Goal: Task Accomplishment & Management: Use online tool/utility

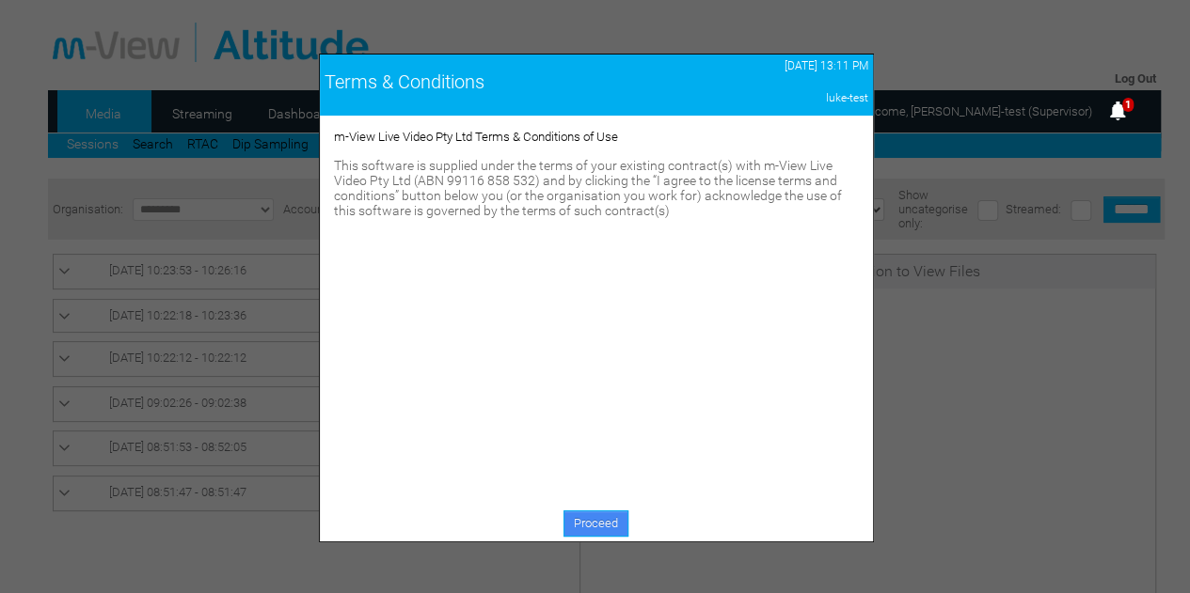
drag, startPoint x: 0, startPoint y: 0, endPoint x: 598, endPoint y: 531, distance: 800.0
click at [598, 531] on link "Proceed" at bounding box center [595, 524] width 65 height 26
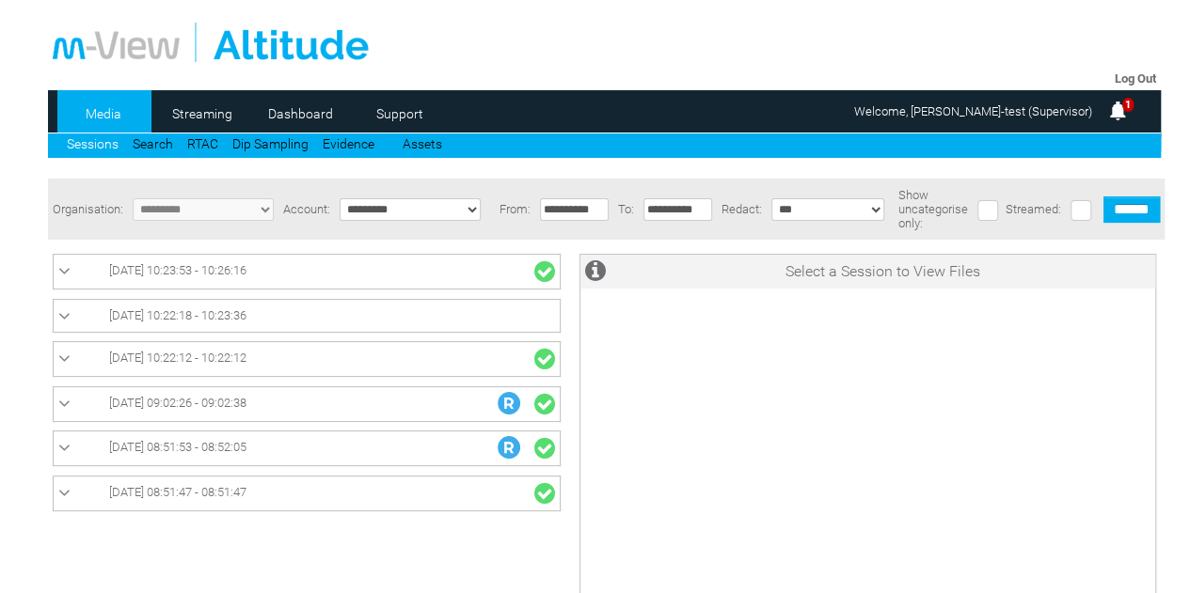
click at [1123, 113] on img at bounding box center [1117, 111] width 23 height 23
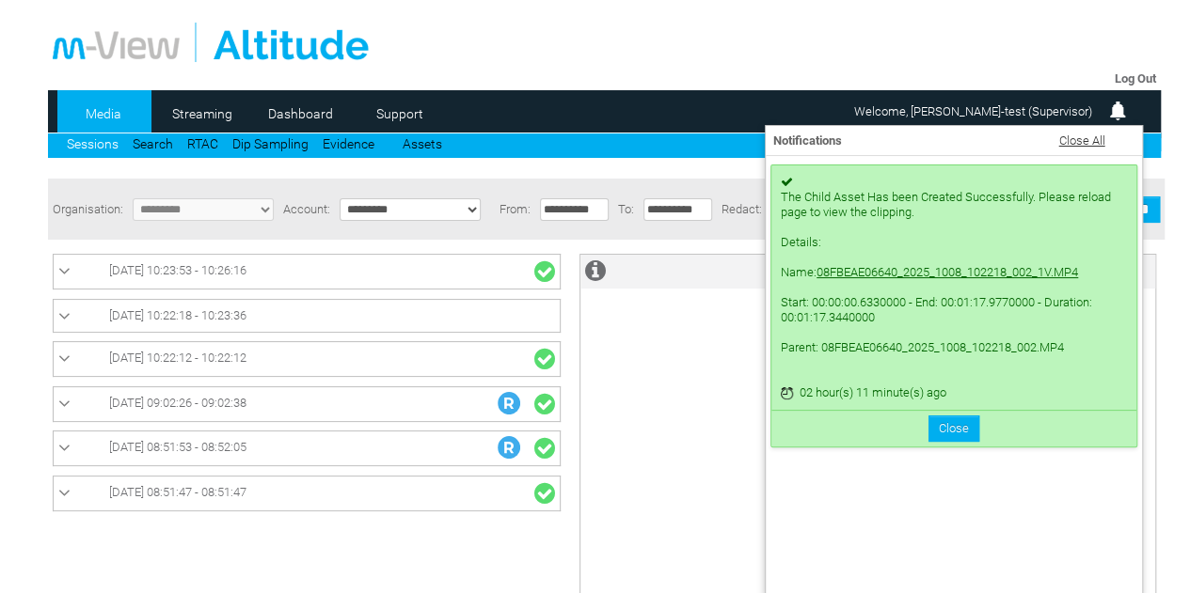
click at [1016, 279] on link "08FBEAE06640_2025_1008_102218_002_1V.MP4" at bounding box center [946, 272] width 261 height 14
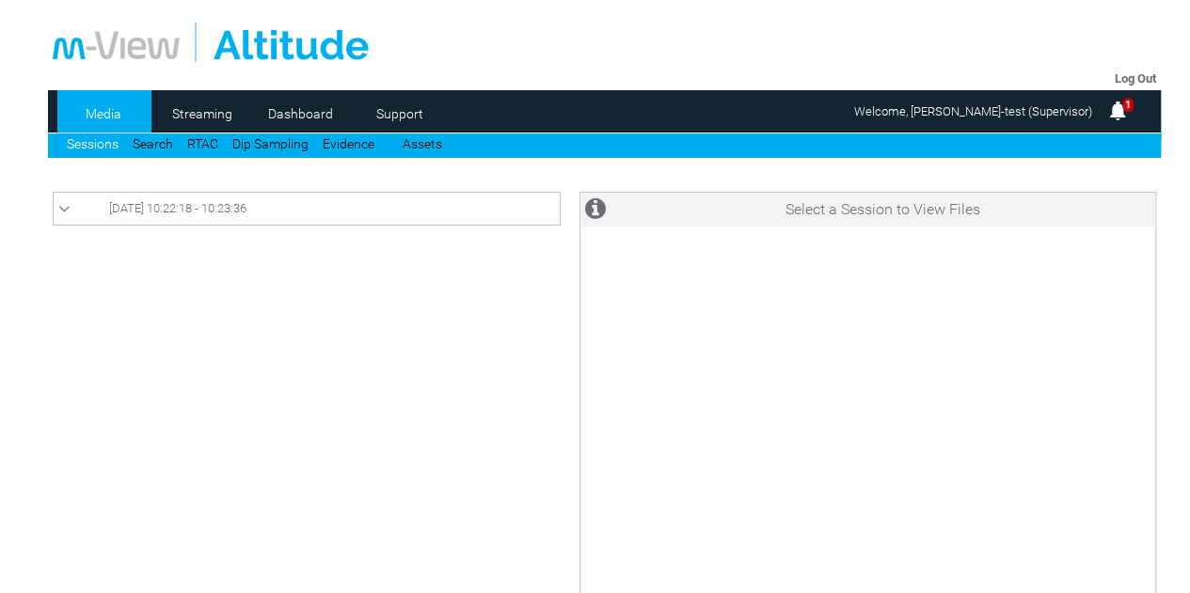
click at [387, 211] on link "[DATE] 10:22:18 - 10:23:36" at bounding box center [306, 208] width 497 height 23
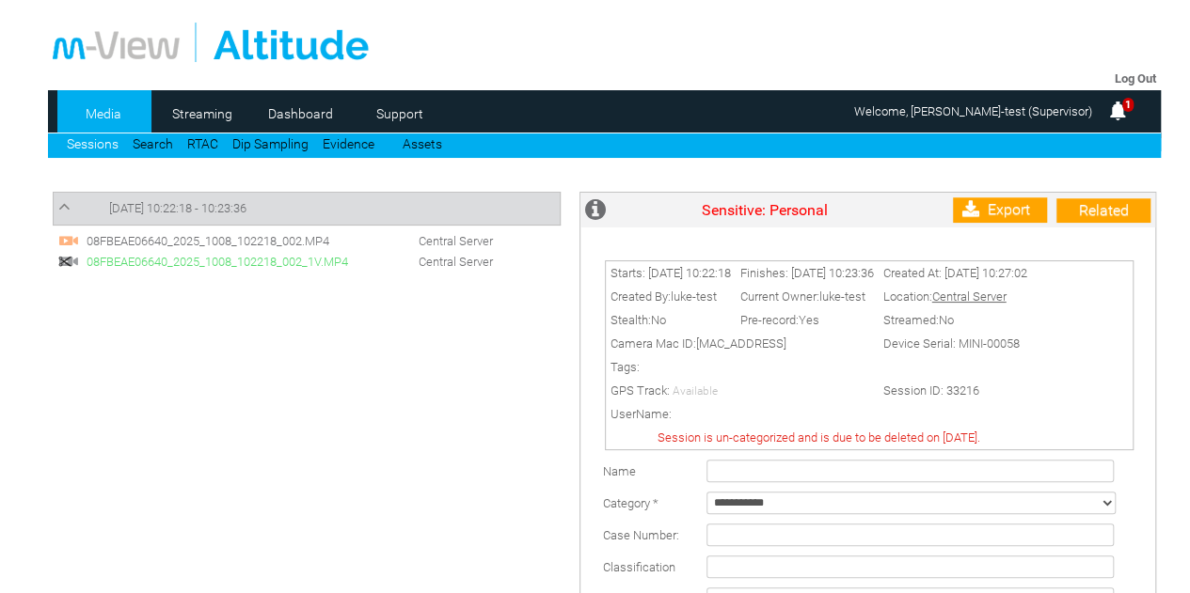
click at [274, 263] on span "08FBEAE06640_2025_1008_102218_002_1V.MP4" at bounding box center [225, 262] width 287 height 14
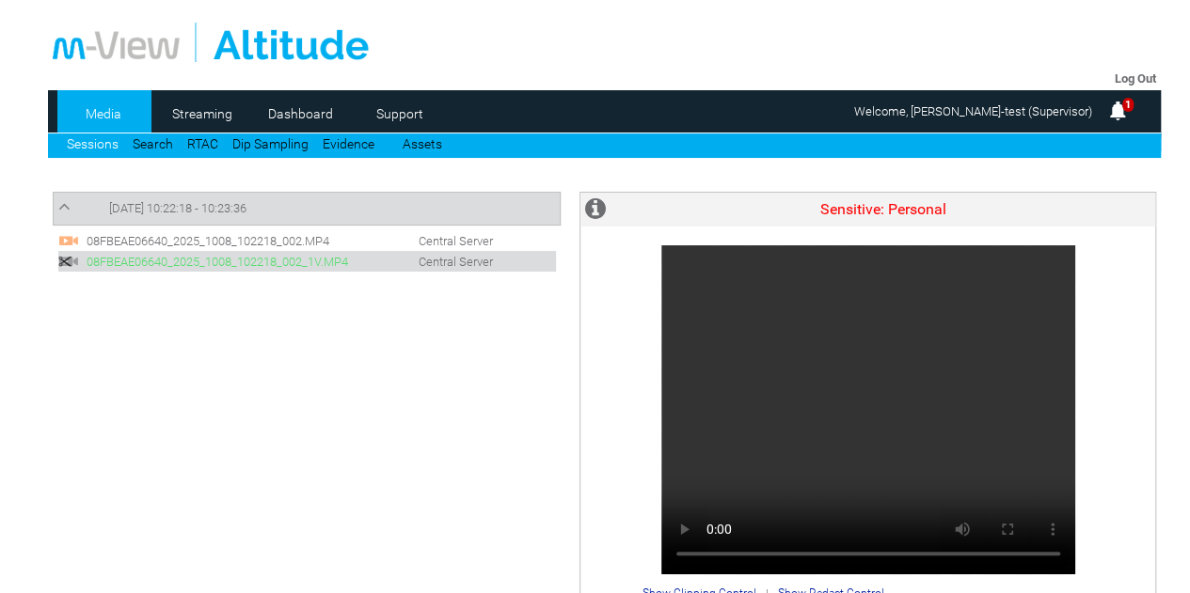
scroll to position [94, 0]
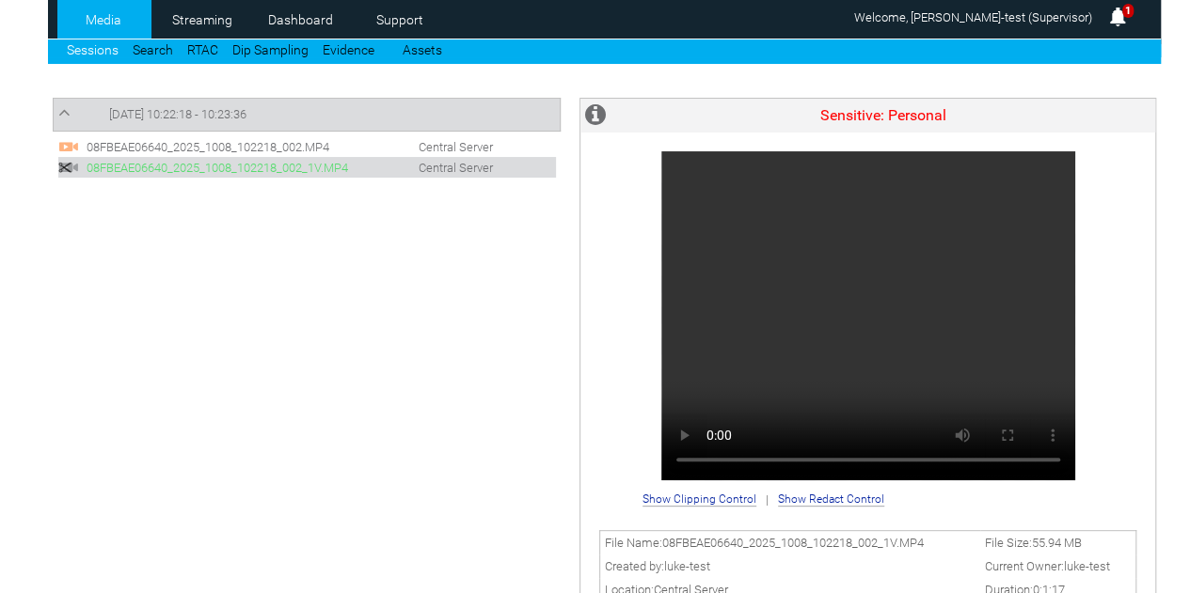
click at [215, 142] on span "08FBEAE06640_2025_1008_102218_002.MP4" at bounding box center [225, 147] width 287 height 14
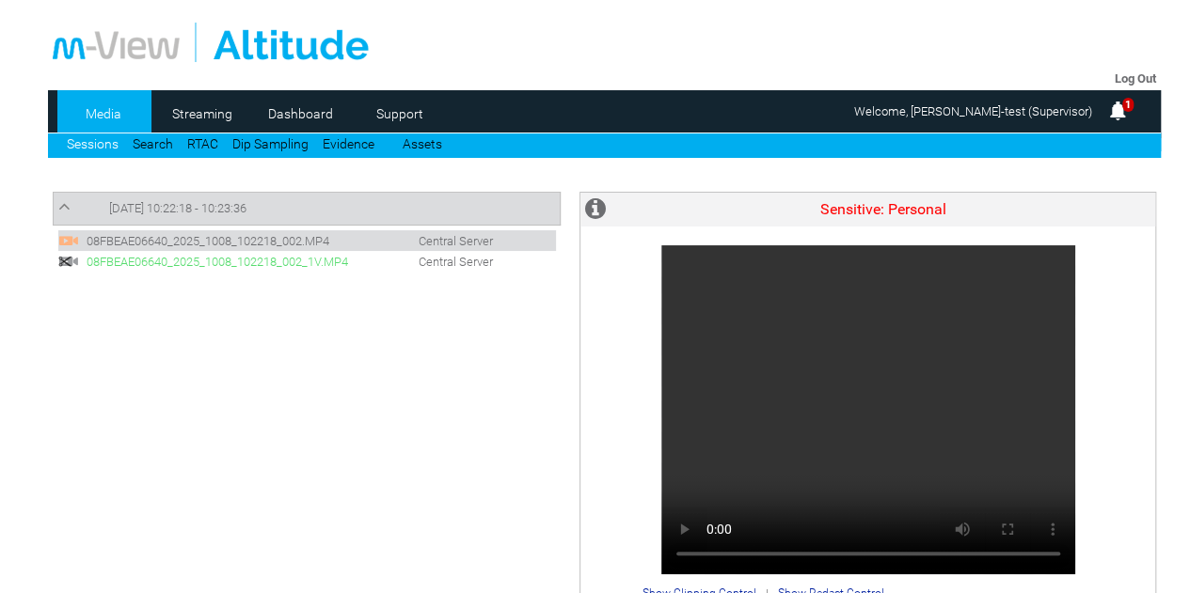
click at [88, 147] on link "Sessions" at bounding box center [93, 143] width 52 height 15
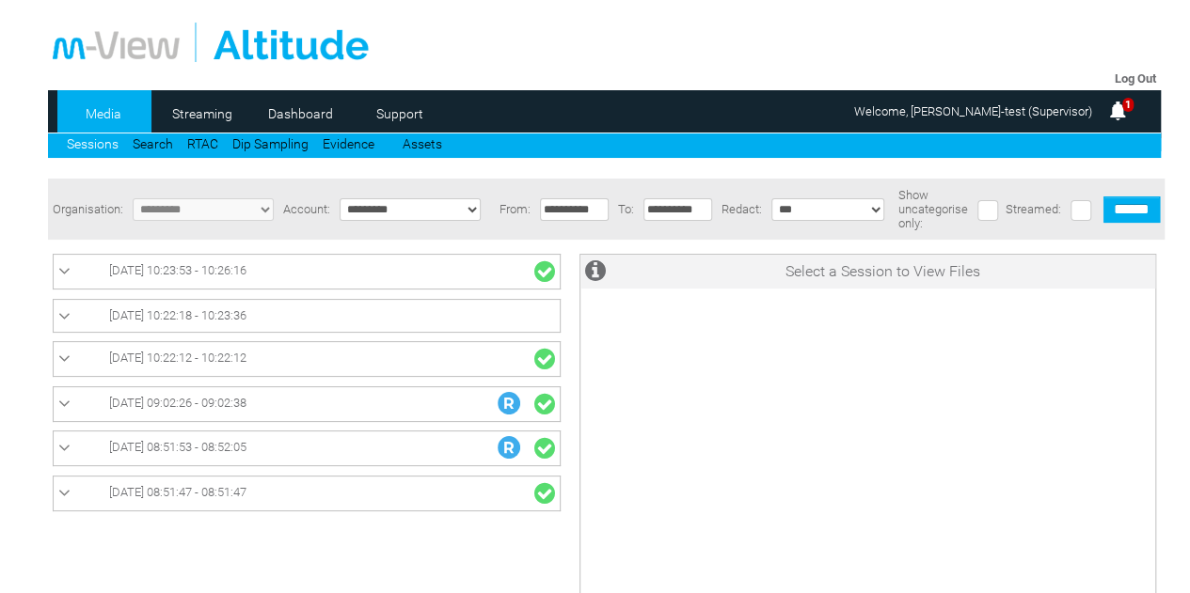
click at [431, 284] on link "[DATE] 10:23:53 - 10:26:16" at bounding box center [306, 272] width 497 height 24
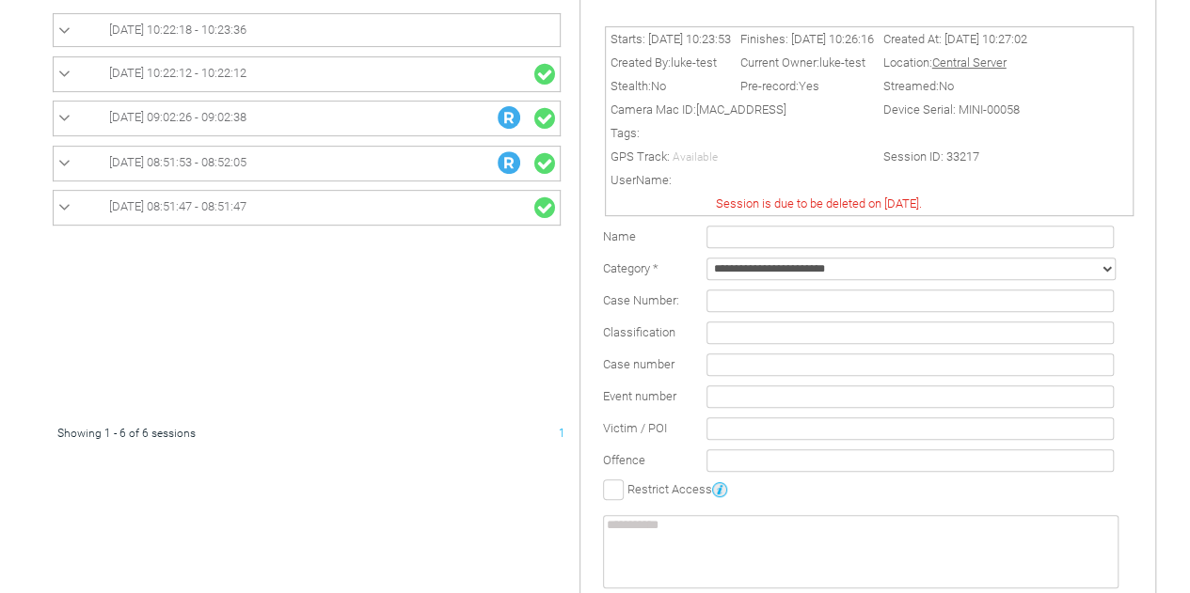
scroll to position [147, 0]
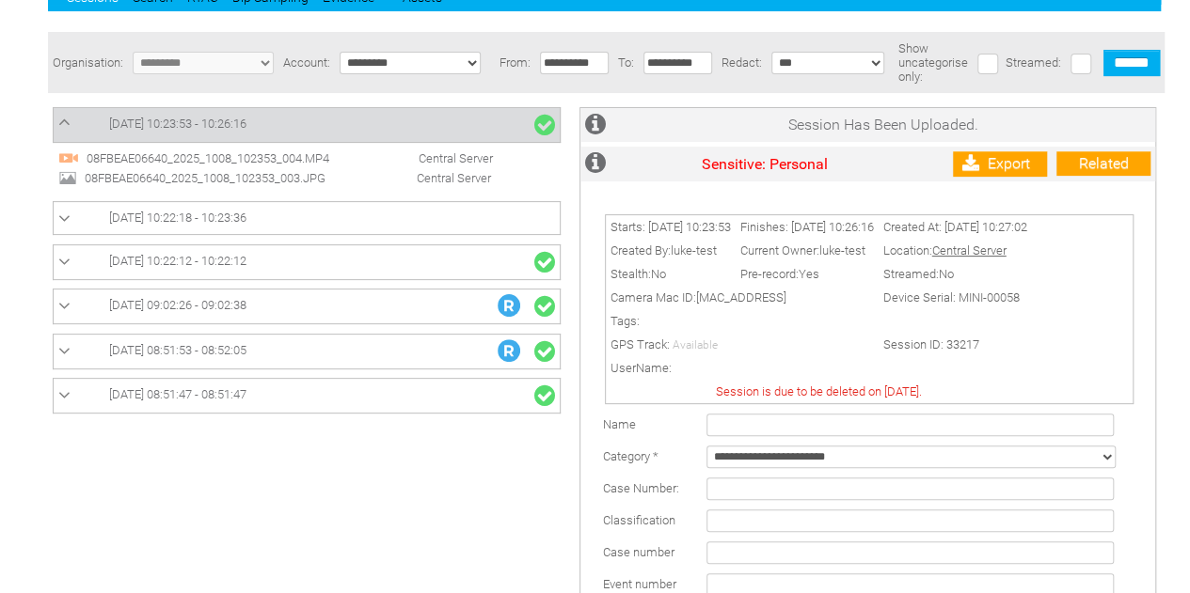
click at [292, 181] on span "08FBEAE06640_2025_1008_102353_003.JPG" at bounding box center [223, 178] width 287 height 14
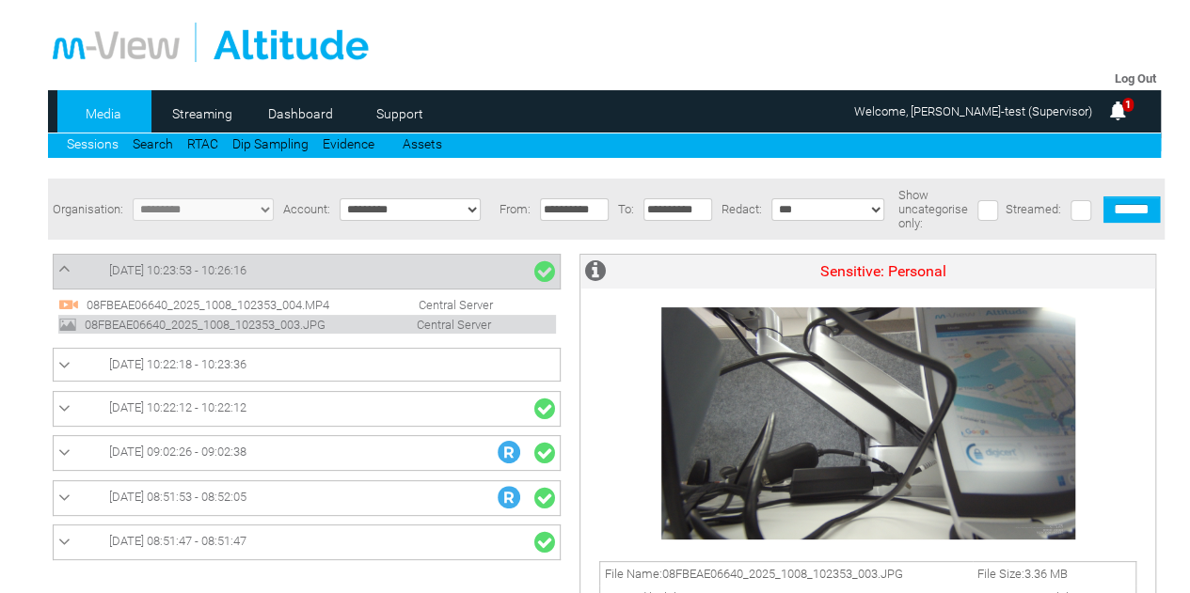
click at [245, 267] on span "[DATE] 10:23:53 - 10:26:16" at bounding box center [177, 270] width 137 height 14
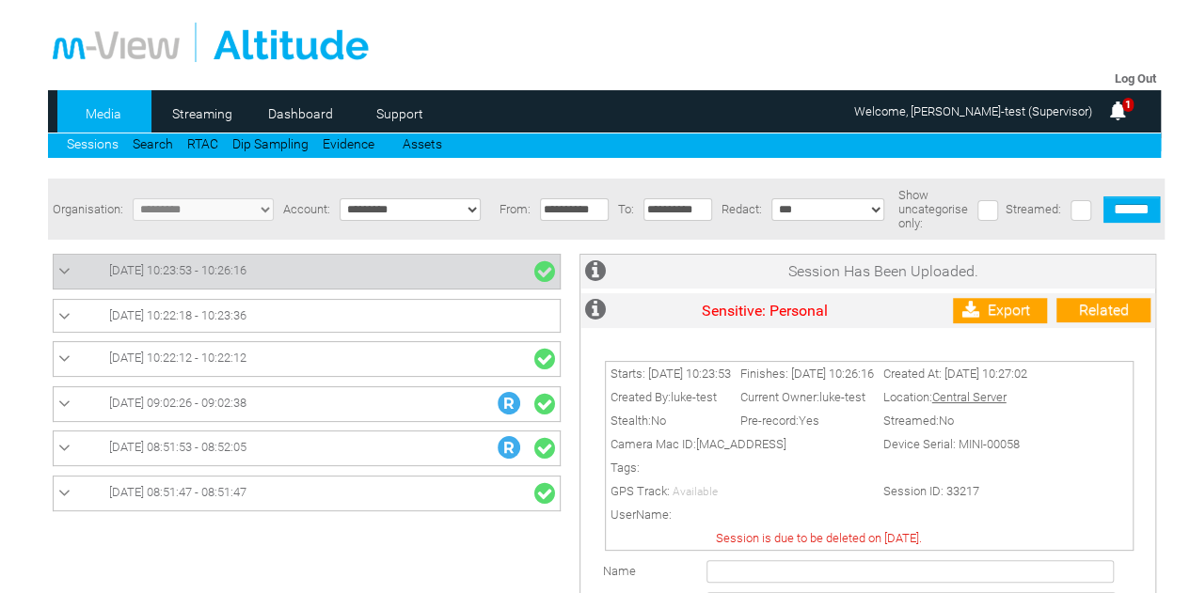
click at [1140, 62] on td at bounding box center [604, 37] width 1112 height 58
click at [1137, 75] on link "Log Out" at bounding box center [1134, 78] width 41 height 14
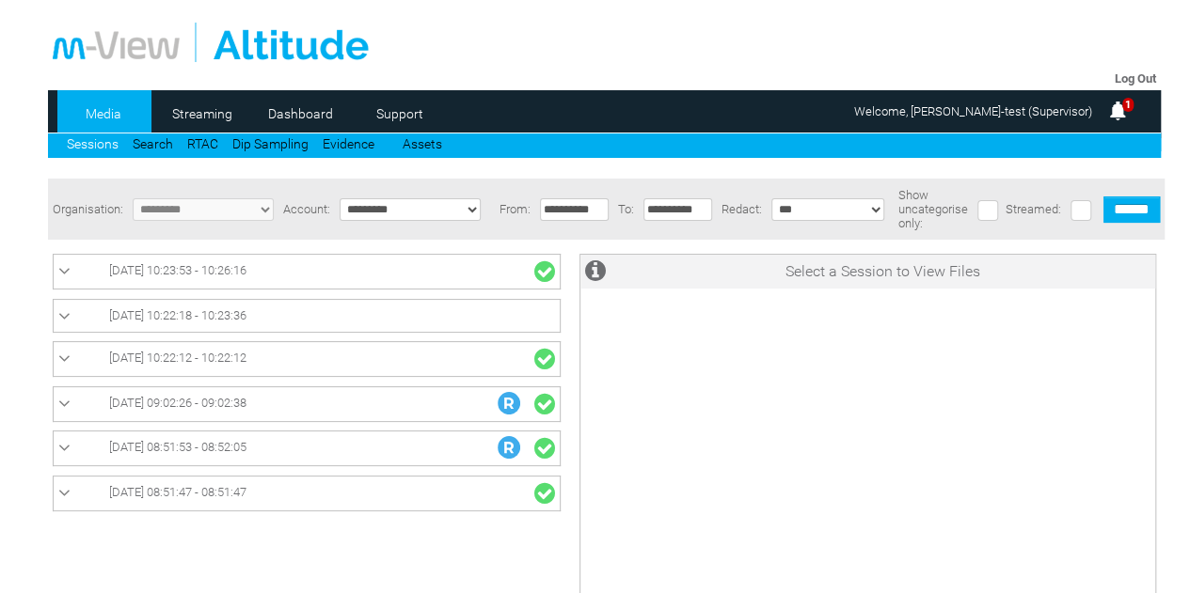
click at [1119, 80] on link "Log Out" at bounding box center [1134, 78] width 41 height 14
